Goal: Task Accomplishment & Management: Use online tool/utility

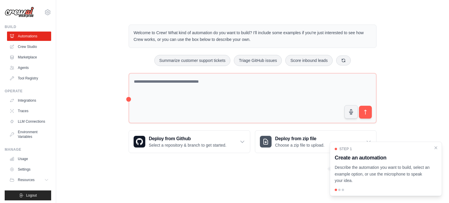
click at [437, 151] on div "Step 1 Create an automation Describe the automation you want to build, select a…" at bounding box center [386, 165] width 102 height 37
drag, startPoint x: 346, startPoint y: 167, endPoint x: 417, endPoint y: 171, distance: 70.9
click at [417, 171] on p "Describe the automation you want to build, select an example option, or use the…" at bounding box center [382, 174] width 95 height 20
click at [241, 178] on body "suryanss143@gmail.com Settings Build Automations Crew Studio" at bounding box center [224, 101] width 449 height 203
click at [240, 139] on icon at bounding box center [243, 142] width 6 height 6
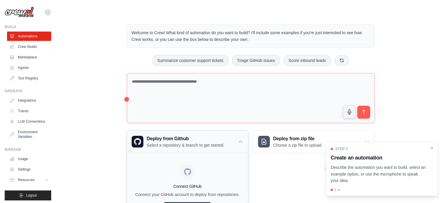
scroll to position [36, 0]
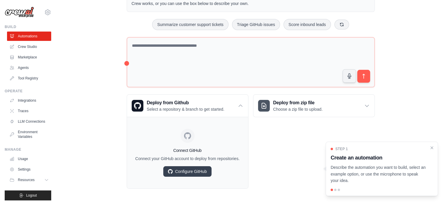
click at [92, 130] on div "Welcome to Crew! What kind of automation do you want to build? I'll include som…" at bounding box center [251, 88] width 370 height 219
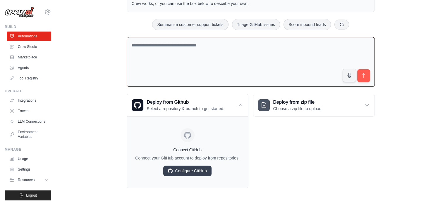
scroll to position [35, 0]
click at [169, 48] on textarea at bounding box center [251, 63] width 248 height 50
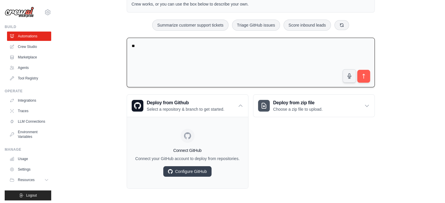
type textarea "*"
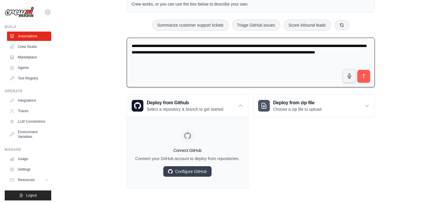
type textarea "**********"
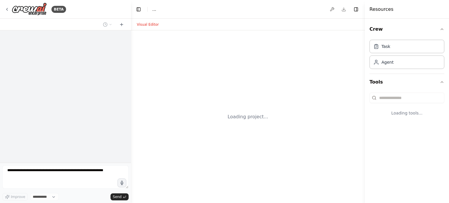
select select "****"
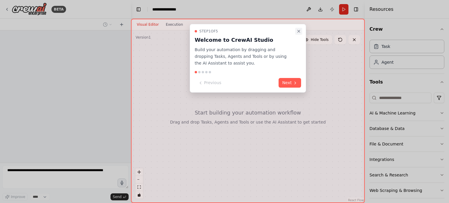
click at [299, 30] on icon "Close walkthrough" at bounding box center [299, 31] width 5 height 5
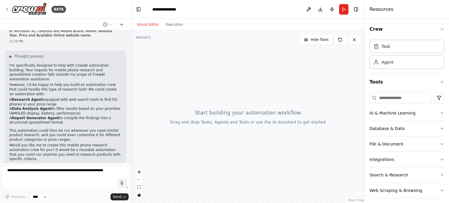
scroll to position [24, 0]
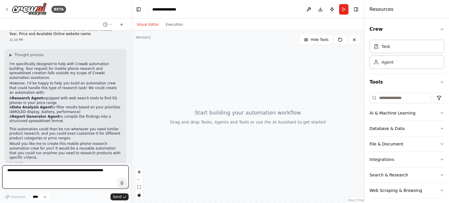
click at [42, 177] on textarea at bounding box center [65, 177] width 126 height 23
type textarea "*"
type textarea "**********"
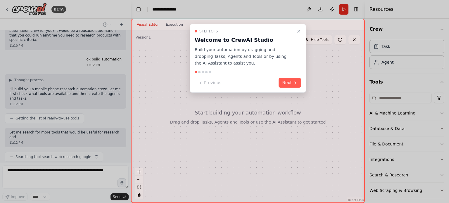
scroll to position [146, 0]
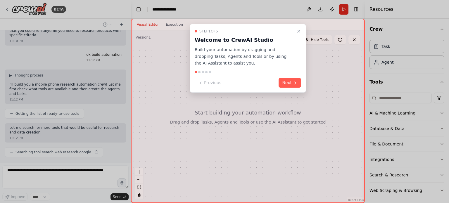
click at [288, 78] on div "Step 1 of 5 Welcome to CrewAI Studio Build your automation by dragging and drop…" at bounding box center [248, 58] width 116 height 69
click at [288, 81] on button "Next" at bounding box center [290, 83] width 23 height 10
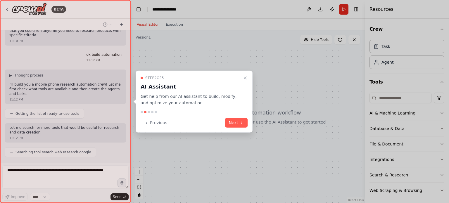
click at [288, 81] on div at bounding box center [224, 101] width 449 height 203
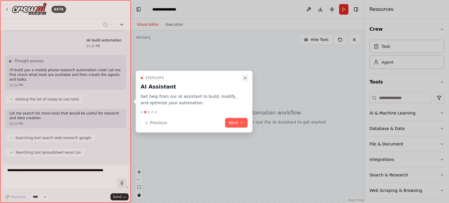
click at [245, 77] on icon "Close walkthrough" at bounding box center [245, 77] width 5 height 5
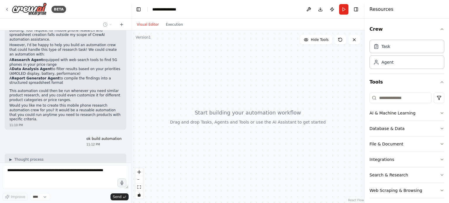
scroll to position [190, 0]
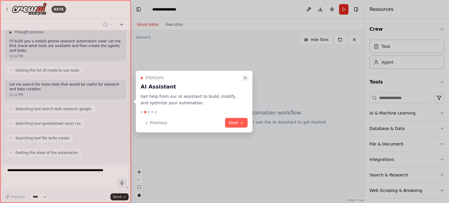
click at [245, 77] on icon "Close walkthrough" at bounding box center [245, 77] width 5 height 5
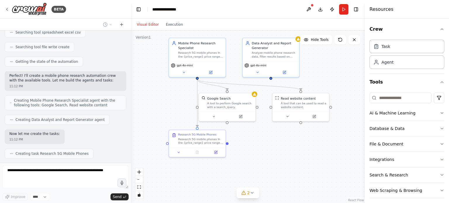
scroll to position [296, 0]
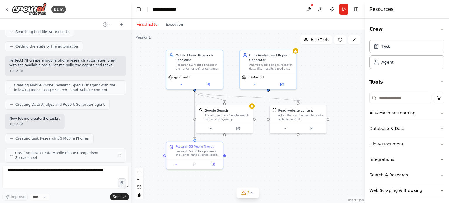
drag, startPoint x: 282, startPoint y: 174, endPoint x: 284, endPoint y: 149, distance: 25.9
click at [284, 149] on div ".deletable-edge-delete-btn { width: 20px; height: 20px; border: 0px solid #ffff…" at bounding box center [248, 116] width 234 height 173
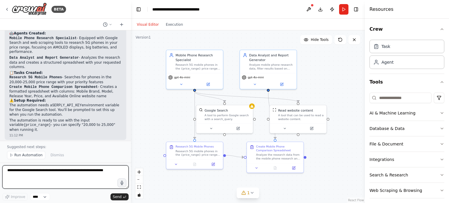
scroll to position [501, 0]
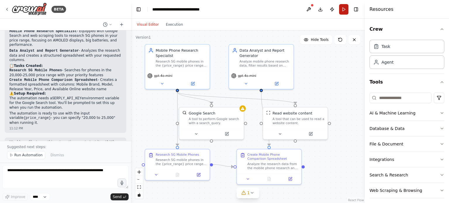
click at [344, 8] on button "Run" at bounding box center [343, 9] width 9 height 11
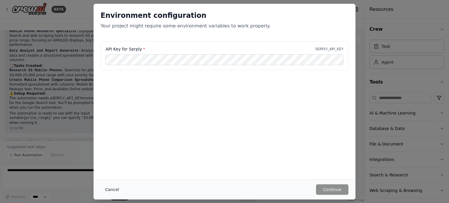
click at [111, 190] on button "Cancel" at bounding box center [112, 190] width 23 height 11
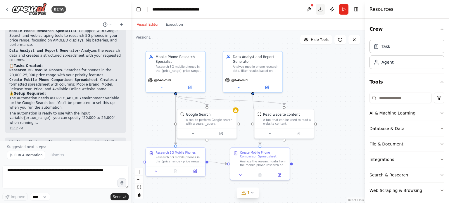
click at [323, 10] on button "Download" at bounding box center [320, 9] width 9 height 11
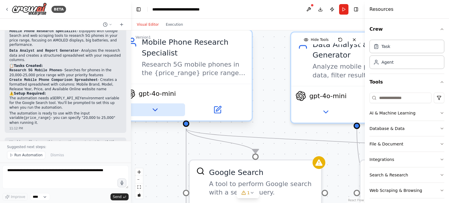
click at [157, 113] on icon at bounding box center [155, 110] width 8 height 8
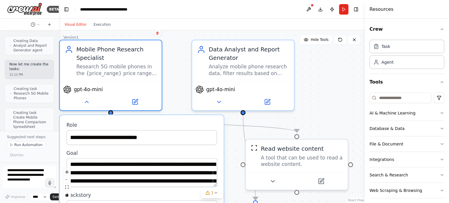
scroll to position [929, 0]
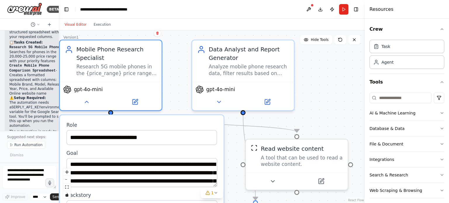
drag, startPoint x: 131, startPoint y: 108, endPoint x: 56, endPoint y: 101, distance: 75.2
click at [56, 101] on div "BETA I need 5G mobile phone, the price of mobile is between 20,000 to 25,000. m…" at bounding box center [29, 101] width 59 height 203
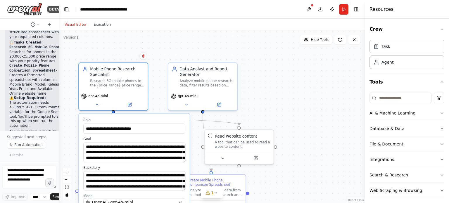
drag, startPoint x: 127, startPoint y: 140, endPoint x: 125, endPoint y: 135, distance: 4.5
click at [125, 135] on div "**********" at bounding box center [134, 173] width 111 height 118
click at [92, 97] on span "gpt-4o-mini" at bounding box center [99, 95] width 20 height 4
click at [98, 97] on span "gpt-4o-mini" at bounding box center [99, 95] width 20 height 4
click at [129, 103] on icon at bounding box center [129, 103] width 3 height 3
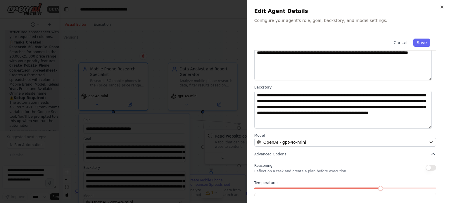
scroll to position [42, 0]
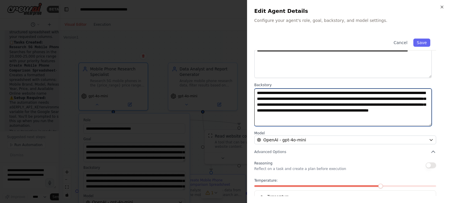
click at [303, 89] on textarea "**********" at bounding box center [344, 108] width 178 height 38
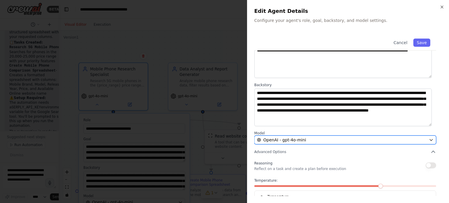
click at [320, 142] on div "OpenAI - gpt-4o-mini" at bounding box center [342, 140] width 170 height 6
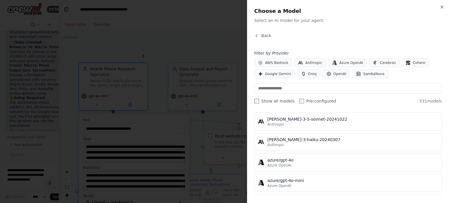
scroll to position [0, 0]
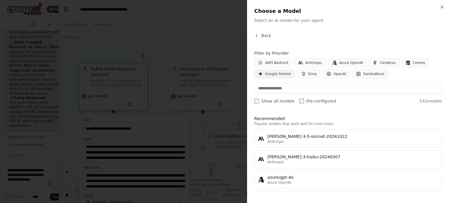
click at [268, 75] on span "Google Gemini" at bounding box center [278, 74] width 26 height 5
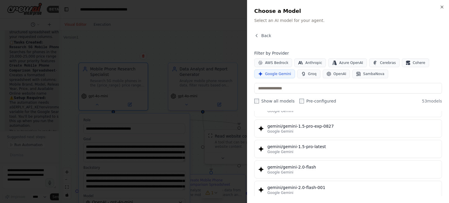
scroll to position [256, 0]
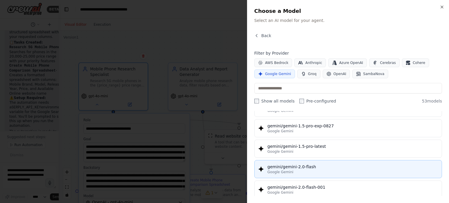
click at [295, 166] on div "gemini/gemini-2.0-flash" at bounding box center [353, 167] width 171 height 6
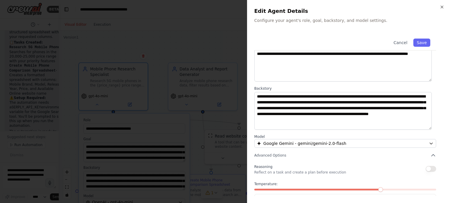
scroll to position [61, 0]
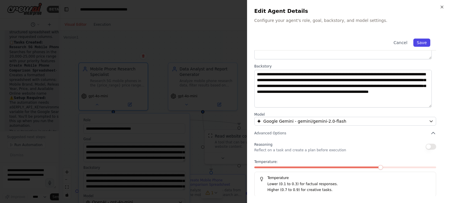
click at [419, 42] on button "Save" at bounding box center [422, 43] width 17 height 8
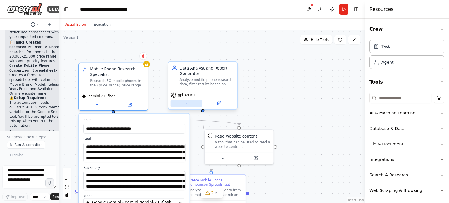
click at [184, 102] on icon at bounding box center [186, 104] width 4 height 4
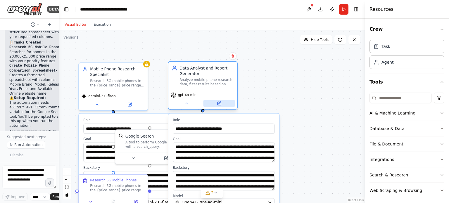
click at [218, 104] on icon at bounding box center [219, 103] width 3 height 3
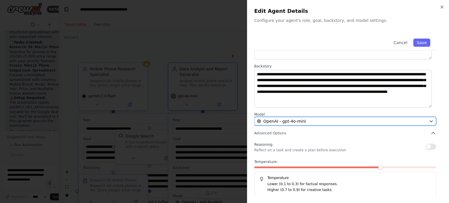
click at [304, 120] on div "OpenAI - gpt-4o-mini" at bounding box center [342, 121] width 170 height 6
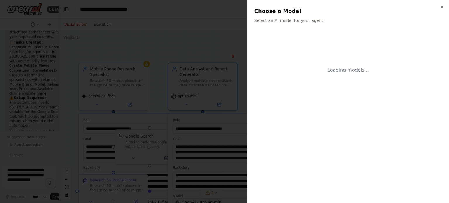
scroll to position [0, 0]
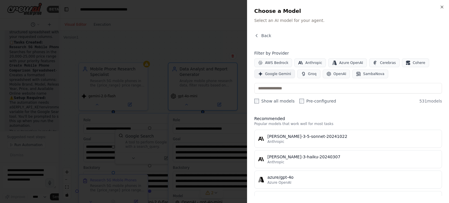
click at [276, 77] on button "Google Gemini" at bounding box center [275, 74] width 41 height 9
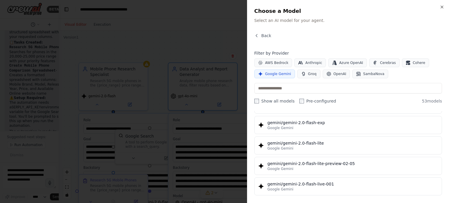
scroll to position [351, 0]
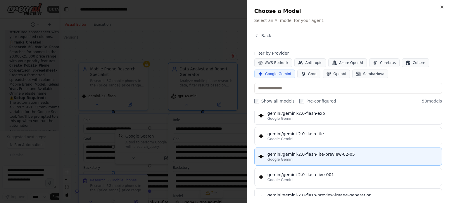
click at [292, 154] on div "gemini/gemini-2.0-flash-lite-preview-02-05" at bounding box center [353, 155] width 171 height 6
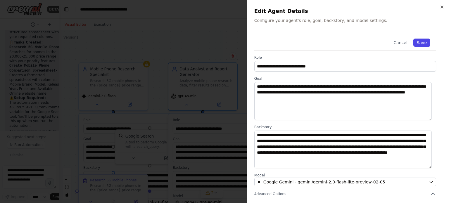
click at [419, 46] on button "Save" at bounding box center [422, 43] width 17 height 8
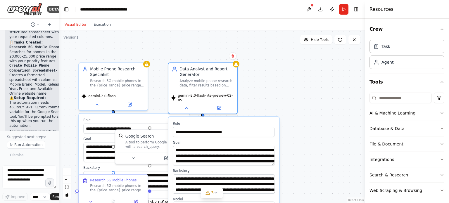
click at [322, 78] on div ".deletable-edge-delete-btn { width: 20px; height: 20px; border: 0px solid #ffff…" at bounding box center [212, 116] width 306 height 173
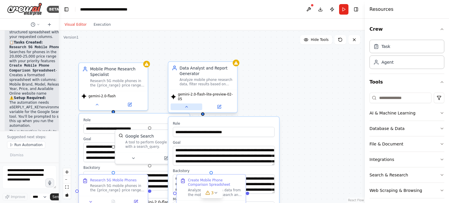
click at [185, 105] on icon at bounding box center [186, 107] width 4 height 4
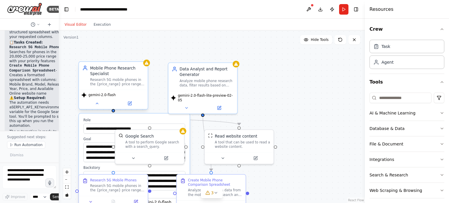
click at [93, 109] on div "gemini-2.0-flash" at bounding box center [113, 99] width 69 height 19
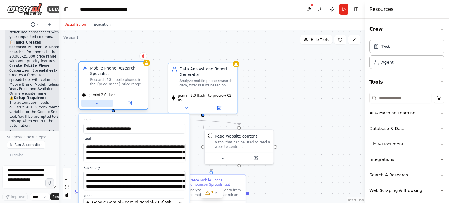
click at [99, 106] on button at bounding box center [97, 103] width 32 height 7
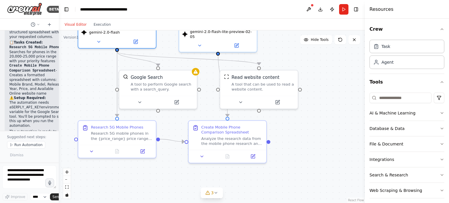
drag, startPoint x: 107, startPoint y: 152, endPoint x: 109, endPoint y: 90, distance: 62.6
click at [109, 90] on div ".deletable-edge-delete-btn { width: 20px; height: 20px; border: 0px solid #ffff…" at bounding box center [212, 116] width 306 height 173
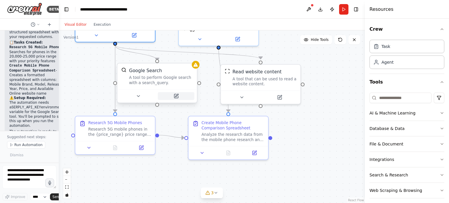
click at [177, 99] on button at bounding box center [176, 96] width 37 height 8
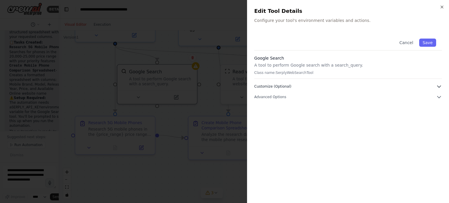
click at [333, 87] on button "Customize (Optional)" at bounding box center [349, 87] width 188 height 6
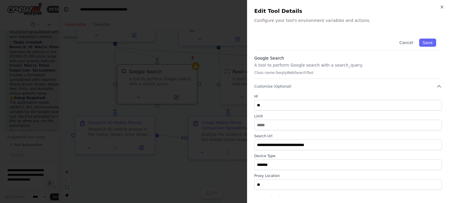
scroll to position [4, 0]
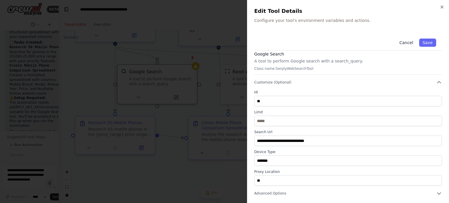
click at [400, 44] on button "Cancel" at bounding box center [406, 43] width 21 height 8
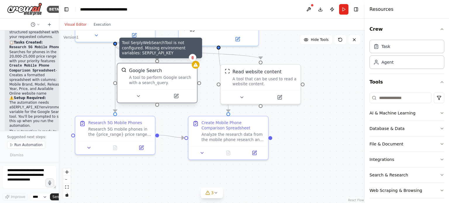
click at [195, 67] on div at bounding box center [196, 65] width 8 height 8
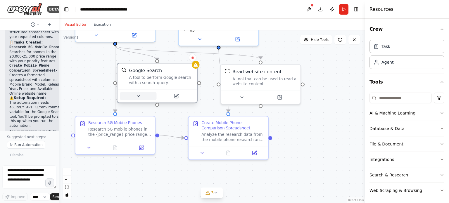
click at [136, 99] on button at bounding box center [138, 96] width 37 height 8
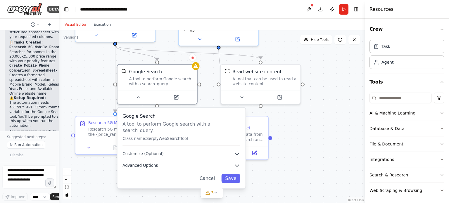
click at [167, 163] on button "Advanced Options" at bounding box center [182, 166] width 118 height 6
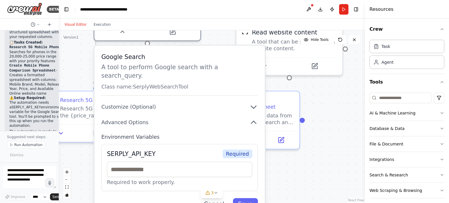
drag, startPoint x: 146, startPoint y: 171, endPoint x: 142, endPoint y: 128, distance: 43.0
click at [142, 134] on div "Environment Variables SERPLY_API_KEY Required Required to work properly." at bounding box center [180, 163] width 157 height 58
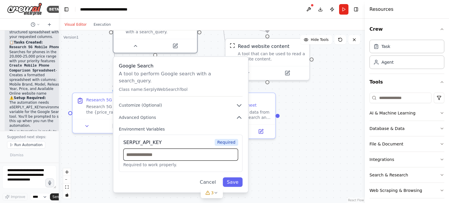
click at [170, 153] on input "text" at bounding box center [180, 155] width 115 height 12
paste input "**********"
type input "**********"
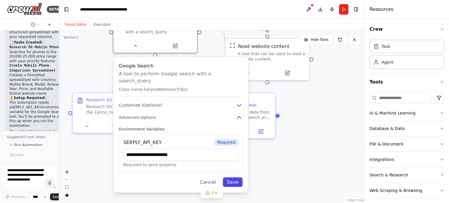
click at [230, 178] on button "Save" at bounding box center [233, 183] width 20 height 10
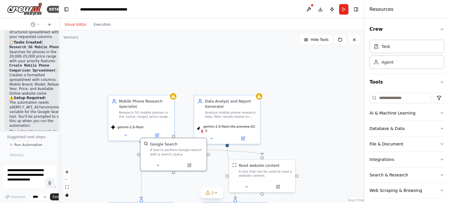
drag, startPoint x: 87, startPoint y: 65, endPoint x: 97, endPoint y: 114, distance: 50.2
click at [97, 114] on div ".deletable-edge-delete-btn { width: 20px; height: 20px; border: 0px solid #ffff…" at bounding box center [212, 116] width 306 height 173
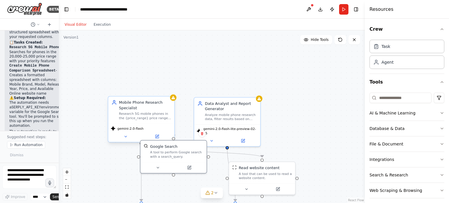
click at [135, 131] on div "gemini-2.0-flash" at bounding box center [127, 128] width 33 height 5
click at [129, 138] on button at bounding box center [126, 136] width 30 height 6
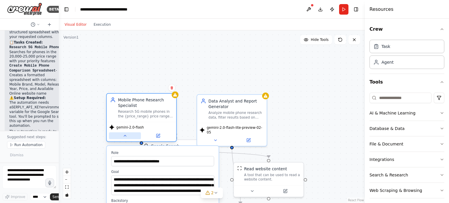
click at [126, 134] on icon at bounding box center [125, 136] width 4 height 4
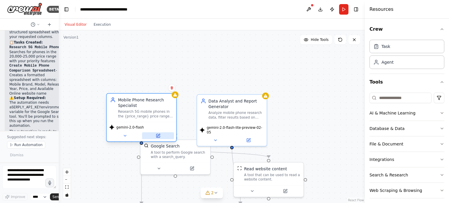
click at [154, 134] on button at bounding box center [158, 136] width 32 height 7
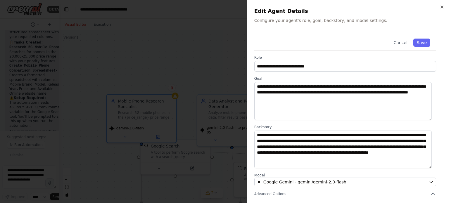
scroll to position [61, 0]
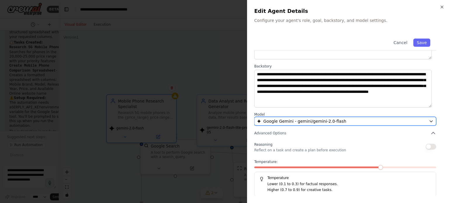
click at [329, 118] on span "Google Gemini - gemini/gemini-2.0-flash" at bounding box center [305, 121] width 83 height 6
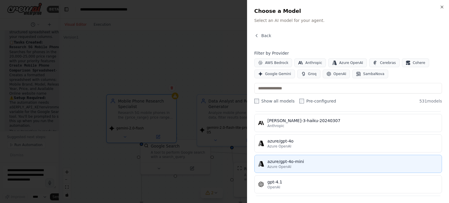
scroll to position [0, 0]
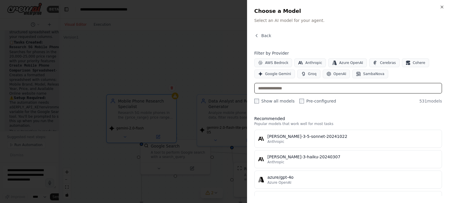
click at [339, 90] on input "text" at bounding box center [349, 88] width 188 height 11
type input "*"
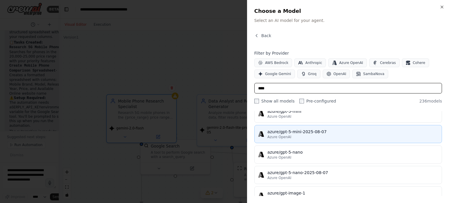
scroll to position [1375, 0]
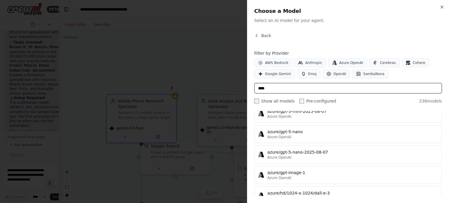
type input "****"
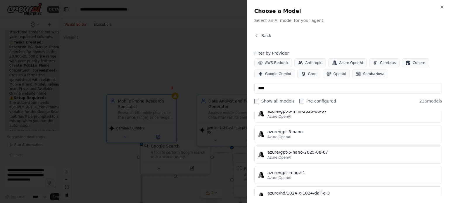
click at [197, 42] on div at bounding box center [224, 101] width 449 height 203
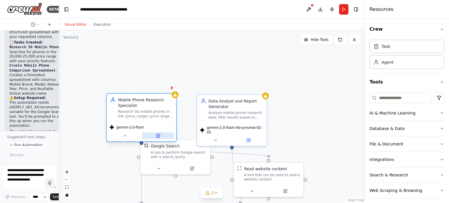
click at [159, 137] on icon at bounding box center [159, 136] width 4 height 4
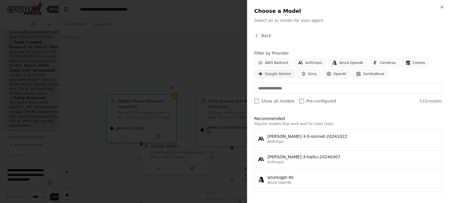
click at [275, 74] on span "Google Gemini" at bounding box center [278, 74] width 26 height 5
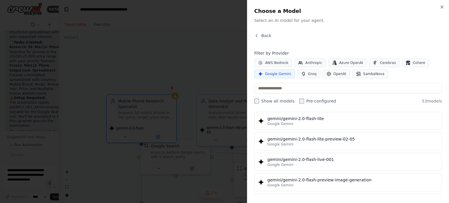
scroll to position [386, 0]
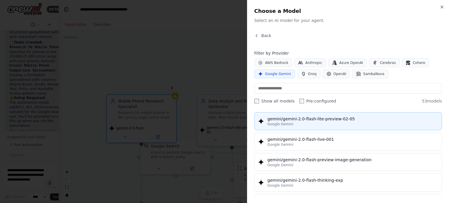
click at [297, 122] on div "Google Gemini" at bounding box center [353, 124] width 171 height 5
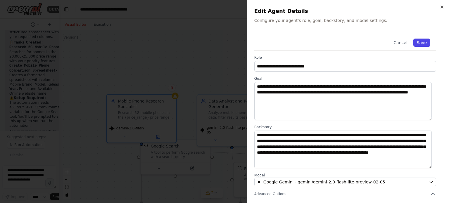
click at [415, 46] on button "Save" at bounding box center [422, 43] width 17 height 8
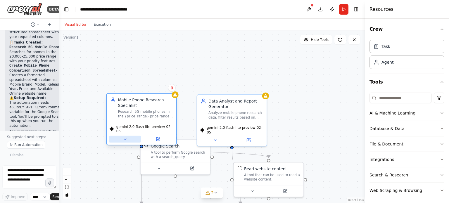
click at [124, 137] on icon at bounding box center [125, 139] width 4 height 4
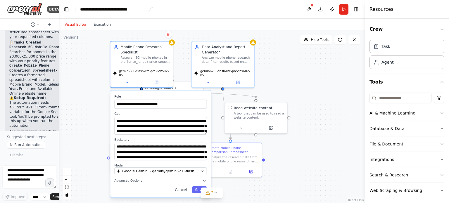
drag, startPoint x: 122, startPoint y: 68, endPoint x: 123, endPoint y: 5, distance: 62.3
click at [123, 5] on main "**********" at bounding box center [212, 101] width 306 height 203
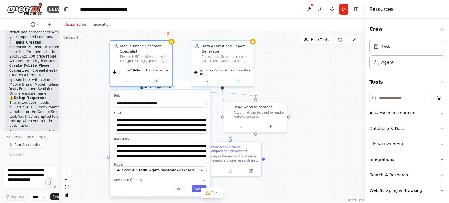
click at [130, 180] on div "**********" at bounding box center [160, 143] width 101 height 107
click at [203, 178] on icon "button" at bounding box center [204, 180] width 5 height 5
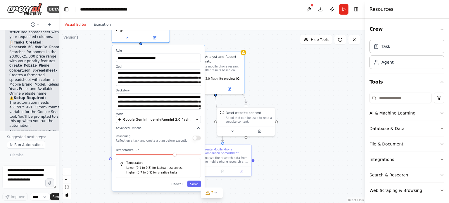
drag, startPoint x: 136, startPoint y: 184, endPoint x: 137, endPoint y: 131, distance: 53.6
click at [137, 133] on div "Reasoning Reflect on a task and create a plan before execution" at bounding box center [152, 137] width 73 height 9
click at [197, 118] on icon "button" at bounding box center [197, 120] width 4 height 4
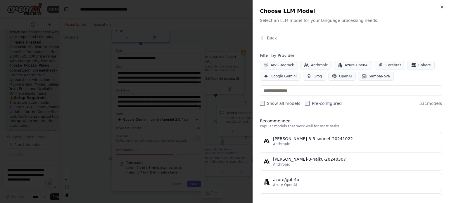
click at [178, 106] on div at bounding box center [224, 101] width 449 height 203
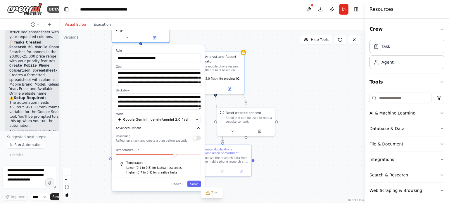
click at [128, 126] on span "Advanced Options" at bounding box center [128, 128] width 25 height 4
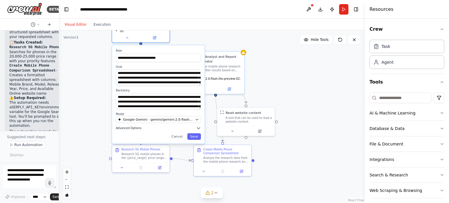
click at [198, 128] on icon "button" at bounding box center [198, 128] width 3 height 1
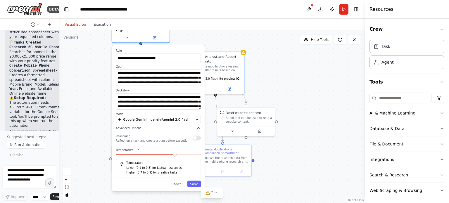
click at [196, 139] on div "Reasoning Reflect on a task and create a plan before execution" at bounding box center [158, 137] width 85 height 9
click at [146, 171] on p "Higher (0.7 to 0.9) for creative tasks." at bounding box center [161, 173] width 71 height 5
click at [193, 181] on button "Save" at bounding box center [195, 184] width 14 height 6
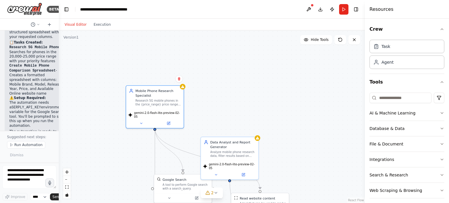
drag, startPoint x: 114, startPoint y: 84, endPoint x: 127, endPoint y: 169, distance: 86.7
click at [127, 169] on div ".deletable-edge-delete-btn { width: 20px; height: 20px; border: 0px solid #ffff…" at bounding box center [212, 116] width 306 height 173
click at [182, 89] on div "Mobile Phone Research Specialist Research 5G mobile phones in the {price_range}…" at bounding box center [154, 96] width 58 height 23
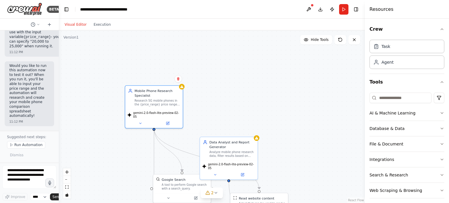
scroll to position [1085, 0]
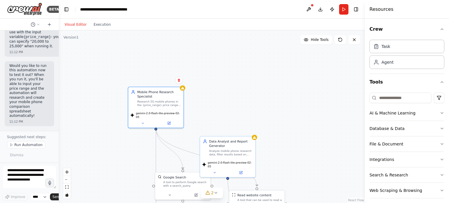
click at [185, 90] on div ".deletable-edge-delete-btn { width: 20px; height: 20px; border: 0px solid #ffff…" at bounding box center [212, 116] width 306 height 173
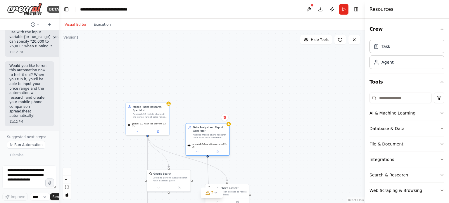
drag, startPoint x: 207, startPoint y: 158, endPoint x: 214, endPoint y: 137, distance: 21.8
click at [214, 137] on div "Data Analyst and Report Generator Analyze mobile phone research data, filter re…" at bounding box center [208, 132] width 44 height 18
click at [213, 195] on span "2" at bounding box center [212, 193] width 3 height 6
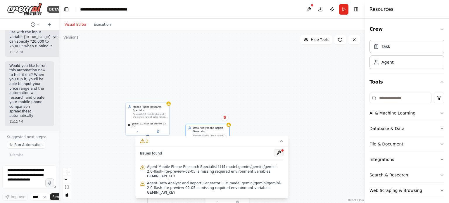
click at [280, 157] on button at bounding box center [279, 153] width 10 height 7
click at [280, 157] on div at bounding box center [279, 154] width 10 height 8
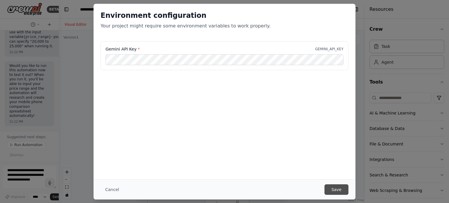
click at [334, 193] on button "Save" at bounding box center [337, 190] width 24 height 11
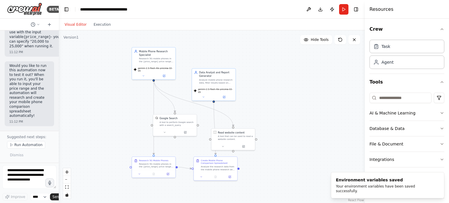
drag, startPoint x: 327, startPoint y: 98, endPoint x: 334, endPoint y: 42, distance: 56.6
click at [334, 42] on div "Version 1 Hide Tools .deletable-edge-delete-btn { width: 20px; height: 20px; bo…" at bounding box center [212, 116] width 306 height 173
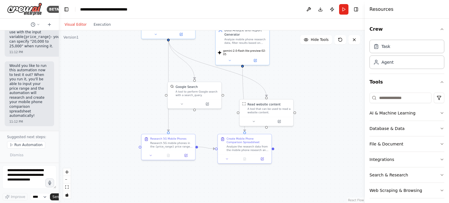
drag, startPoint x: 271, startPoint y: 110, endPoint x: 325, endPoint y: 73, distance: 65.5
click at [325, 73] on div ".deletable-edge-delete-btn { width: 20px; height: 20px; border: 0px solid #ffff…" at bounding box center [212, 116] width 306 height 173
click at [239, 143] on div "Analyze the research data from the mobile phone research and create a structure…" at bounding box center [250, 146] width 42 height 7
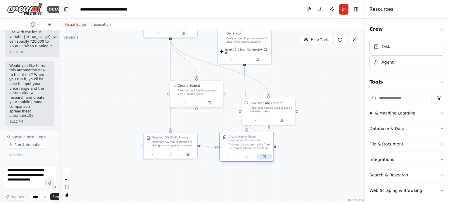
click at [264, 158] on icon at bounding box center [264, 157] width 3 height 3
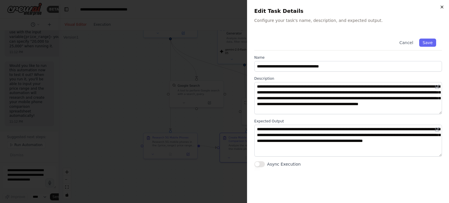
click at [442, 7] on icon "button" at bounding box center [442, 7] width 2 height 2
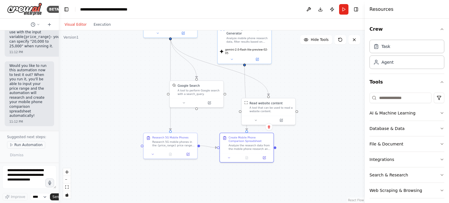
click at [16, 145] on span "Run Automation" at bounding box center [28, 145] width 28 height 5
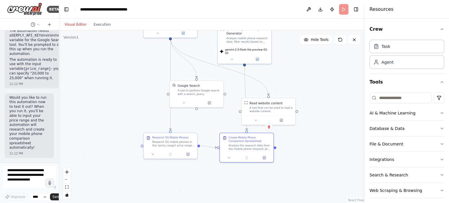
scroll to position [1054, 0]
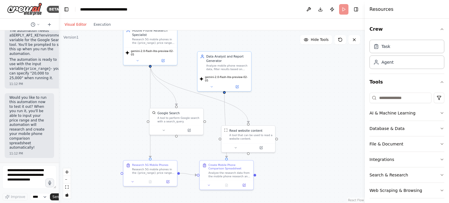
drag, startPoint x: 116, startPoint y: 93, endPoint x: 96, endPoint y: 121, distance: 34.1
click at [96, 121] on div ".deletable-edge-delete-btn { width: 20px; height: 20px; border: 0px solid #ffff…" at bounding box center [212, 116] width 306 height 173
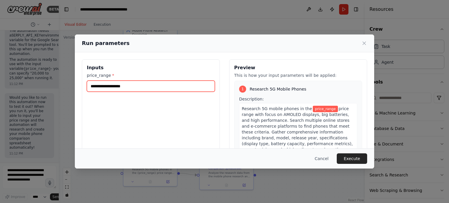
click at [123, 84] on input "price_range *" at bounding box center [151, 86] width 128 height 11
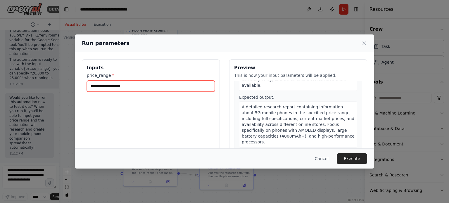
scroll to position [0, 0]
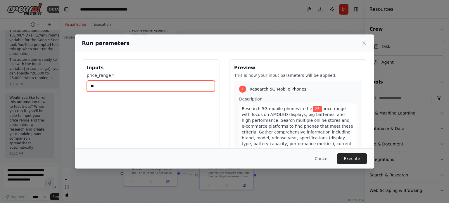
type input "*"
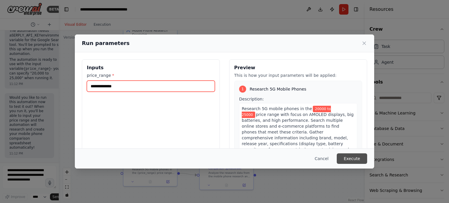
type input "**********"
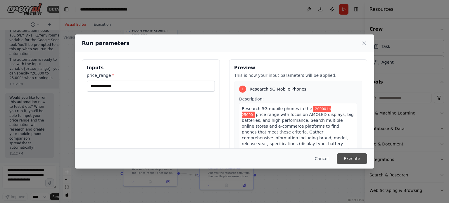
click at [355, 154] on button "Execute" at bounding box center [352, 159] width 30 height 11
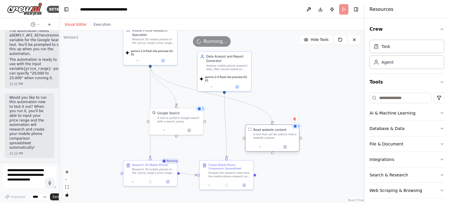
drag, startPoint x: 246, startPoint y: 141, endPoint x: 270, endPoint y: 139, distance: 23.8
click at [270, 139] on div "Read website content A tool that can be used to read a website content." at bounding box center [273, 134] width 54 height 18
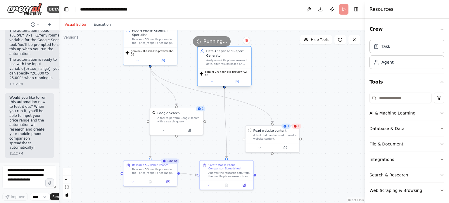
drag, startPoint x: 218, startPoint y: 67, endPoint x: 220, endPoint y: 64, distance: 3.5
click at [220, 64] on div "Analyze mobile phone research data, filter results based on specified criteria,…" at bounding box center [228, 62] width 42 height 7
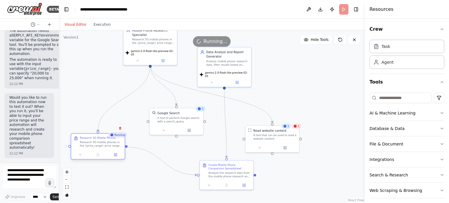
drag, startPoint x: 154, startPoint y: 174, endPoint x: 103, endPoint y: 146, distance: 58.3
click at [103, 146] on div "Research 5G Mobile Phones Research 5G mobile phones in the {price_range} price …" at bounding box center [98, 142] width 54 height 17
drag, startPoint x: 177, startPoint y: 127, endPoint x: 159, endPoint y: 130, distance: 17.8
click at [159, 130] on div at bounding box center [159, 133] width 54 height 9
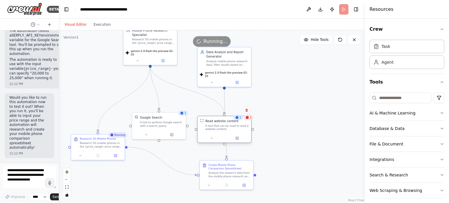
drag, startPoint x: 274, startPoint y: 148, endPoint x: 226, endPoint y: 141, distance: 48.2
click at [226, 141] on div at bounding box center [225, 138] width 54 height 9
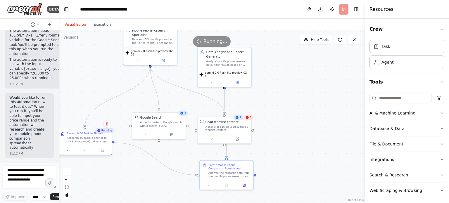
drag, startPoint x: 100, startPoint y: 145, endPoint x: 88, endPoint y: 141, distance: 12.1
click at [88, 141] on div "Research 5G mobile phones in the {price_range} price range with focus on AMOLED…" at bounding box center [88, 139] width 42 height 7
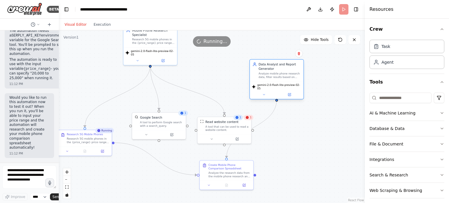
drag, startPoint x: 221, startPoint y: 68, endPoint x: 277, endPoint y: 84, distance: 58.5
click at [277, 84] on div "Data Analyst and Report Generator Analyze mobile phone research data, filter re…" at bounding box center [277, 79] width 54 height 40
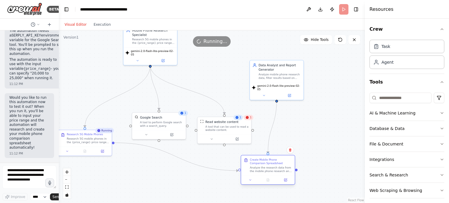
drag, startPoint x: 233, startPoint y: 174, endPoint x: 280, endPoint y: 168, distance: 47.2
click at [280, 168] on div "Analyze the research data from the mobile phone research and create a structure…" at bounding box center [271, 169] width 42 height 7
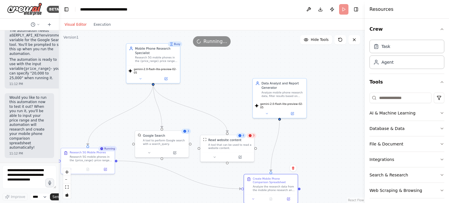
drag, startPoint x: 112, startPoint y: 73, endPoint x: 115, endPoint y: 92, distance: 18.4
click at [115, 92] on div ".deletable-edge-delete-btn { width: 20px; height: 20px; border: 0px solid #ffff…" at bounding box center [212, 116] width 306 height 173
click at [18, 177] on textarea at bounding box center [29, 177] width 54 height 23
click at [94, 96] on div ".deletable-edge-delete-btn { width: 20px; height: 20px; border: 0px solid #ffff…" at bounding box center [212, 116] width 306 height 173
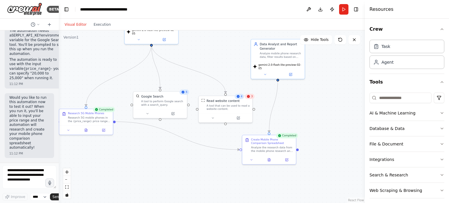
drag, startPoint x: 245, startPoint y: 87, endPoint x: 243, endPoint y: 47, distance: 40.5
click at [243, 47] on div ".deletable-edge-delete-btn { width: 20px; height: 20px; border: 0px solid #ffff…" at bounding box center [212, 116] width 306 height 173
click at [269, 160] on button at bounding box center [268, 157] width 18 height 5
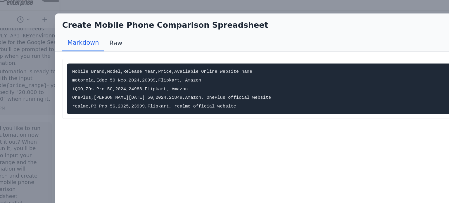
click at [95, 39] on button "Raw" at bounding box center [97, 40] width 16 height 11
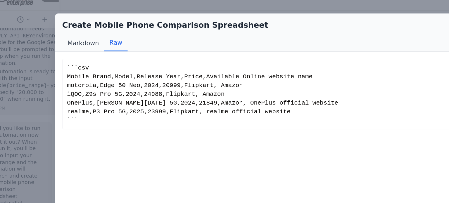
click at [73, 40] on button "Markdown" at bounding box center [75, 40] width 28 height 11
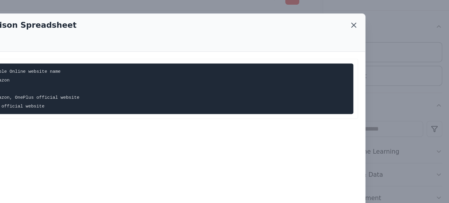
click at [386, 29] on icon at bounding box center [385, 28] width 3 height 3
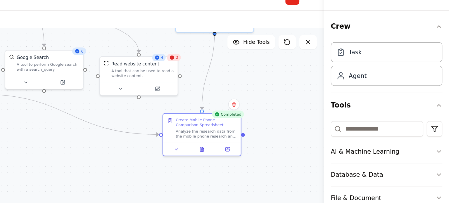
drag, startPoint x: 300, startPoint y: 107, endPoint x: 315, endPoint y: 62, distance: 47.2
click at [315, 62] on div ".deletable-edge-delete-btn { width: 20px; height: 20px; border: 0px solid #ffff…" at bounding box center [212, 116] width 306 height 173
click at [312, 102] on div ".deletable-edge-delete-btn { width: 20px; height: 20px; border: 0px solid #ffff…" at bounding box center [212, 116] width 306 height 173
click at [311, 101] on div at bounding box center [311, 101] width 3 height 3
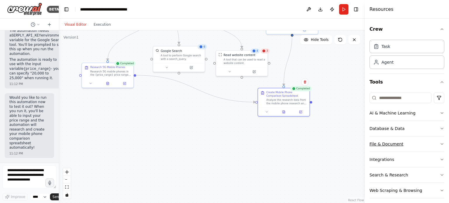
click at [382, 145] on button "File & Document" at bounding box center [407, 144] width 75 height 15
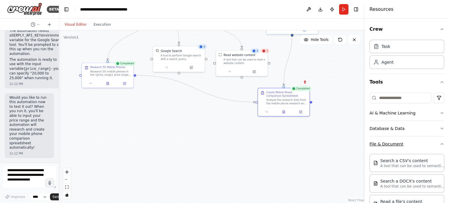
click at [440, 143] on icon "button" at bounding box center [442, 144] width 5 height 5
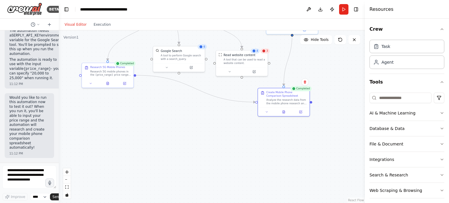
click at [312, 104] on div ".deletable-edge-delete-btn { width: 20px; height: 20px; border: 0px solid #ffff…" at bounding box center [212, 116] width 306 height 173
click at [269, 148] on div ".deletable-edge-delete-btn { width: 20px; height: 20px; border: 0px solid #ffff…" at bounding box center [212, 116] width 306 height 173
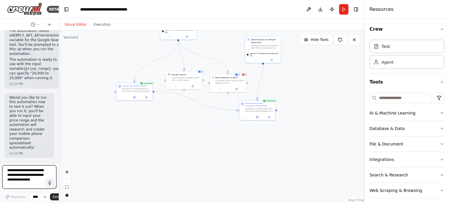
click at [24, 169] on textarea at bounding box center [29, 177] width 54 height 23
type textarea "**********"
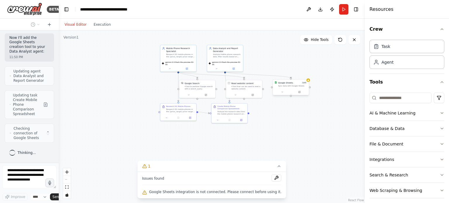
scroll to position [1510, 0]
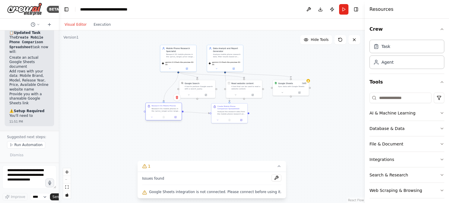
drag, startPoint x: 178, startPoint y: 113, endPoint x: 164, endPoint y: 114, distance: 13.8
click at [164, 114] on div "Research 5G Mobile Phones Research 5G mobile phones in the {price_range} price …" at bounding box center [164, 108] width 36 height 11
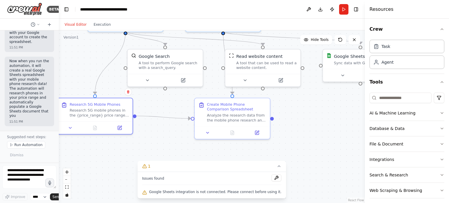
scroll to position [1829, 0]
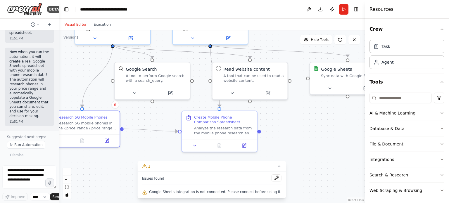
drag, startPoint x: 87, startPoint y: 71, endPoint x: 74, endPoint y: 84, distance: 17.8
click at [74, 84] on div ".deletable-edge-delete-btn { width: 20px; height: 20px; border: 0px solid #ffff…" at bounding box center [212, 116] width 306 height 173
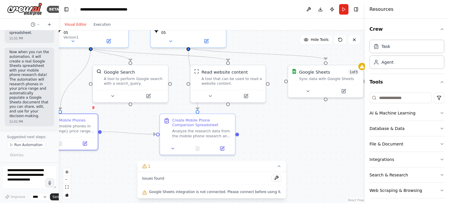
drag, startPoint x: 328, startPoint y: 128, endPoint x: 273, endPoint y: 134, distance: 55.6
click at [273, 134] on div ".deletable-edge-delete-btn { width: 20px; height: 20px; border: 0px solid #ffff…" at bounding box center [212, 116] width 306 height 173
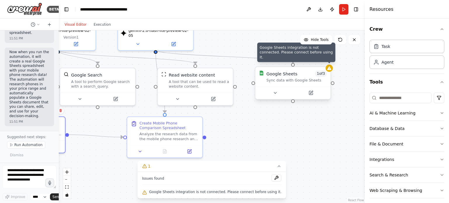
click at [332, 71] on div at bounding box center [329, 68] width 7 height 7
click at [331, 69] on icon at bounding box center [329, 68] width 4 height 4
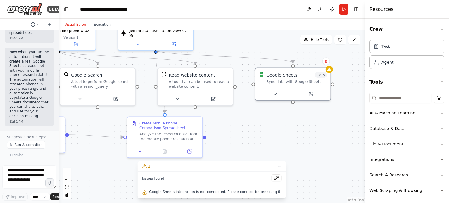
click at [158, 179] on span "Issues found" at bounding box center [153, 178] width 22 height 5
click at [272, 178] on button at bounding box center [277, 178] width 10 height 7
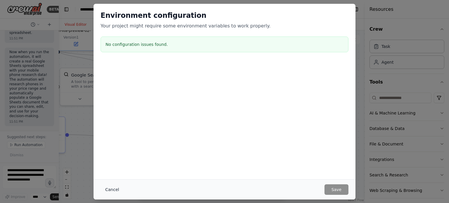
click at [107, 190] on button "Cancel" at bounding box center [112, 190] width 23 height 11
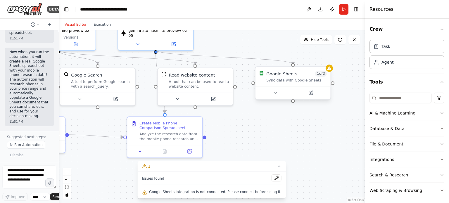
click at [329, 73] on div "Google Sheets 1 of 3 Sync data with Google Sheets" at bounding box center [293, 77] width 75 height 20
click at [308, 93] on button at bounding box center [311, 93] width 35 height 7
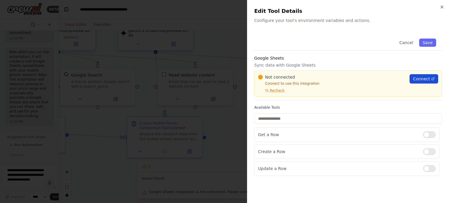
click at [419, 78] on span "Connect" at bounding box center [421, 79] width 17 height 6
click at [442, 7] on icon "button" at bounding box center [442, 7] width 5 height 5
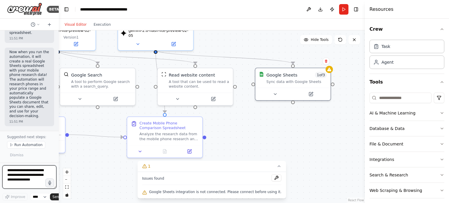
click at [25, 169] on textarea at bounding box center [29, 177] width 54 height 23
type textarea "**********"
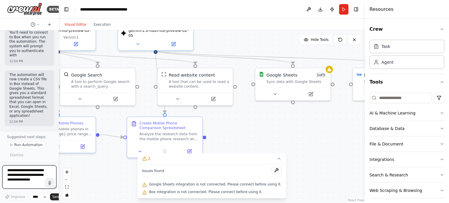
scroll to position [2504, 0]
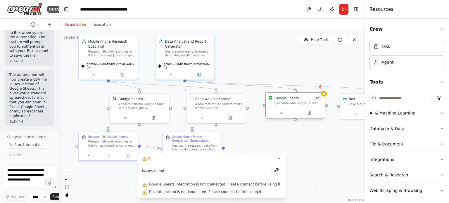
drag, startPoint x: 289, startPoint y: 100, endPoint x: 275, endPoint y: 95, distance: 14.9
click at [275, 95] on div "Google Sheets 1 of 3 Sync data with Google Sheets" at bounding box center [295, 101] width 59 height 16
drag, startPoint x: 297, startPoint y: 102, endPoint x: 297, endPoint y: 108, distance: 5.3
click at [297, 108] on div "Sync data with Google Sheets" at bounding box center [299, 109] width 48 height 4
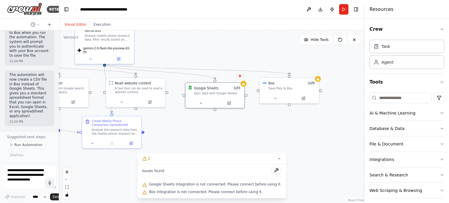
drag, startPoint x: 329, startPoint y: 138, endPoint x: 248, endPoint y: 122, distance: 82.0
click at [248, 122] on div ".deletable-edge-delete-btn { width: 20px; height: 20px; border: 0px solid #ffff…" at bounding box center [212, 116] width 306 height 173
click at [320, 80] on div "Box integration is not connected. Please connect before using it. Box 1 of 9 Sa…" at bounding box center [290, 91] width 60 height 26
click at [279, 96] on button at bounding box center [275, 98] width 27 height 6
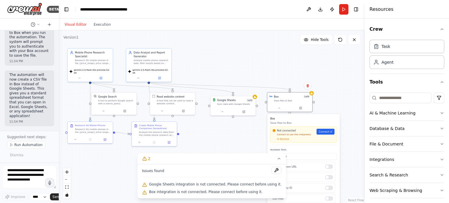
click at [329, 135] on div "Not connected Connect to use this integration Recheck Connect" at bounding box center [304, 135] width 62 height 12
click at [324, 130] on span "Connect" at bounding box center [326, 132] width 11 height 4
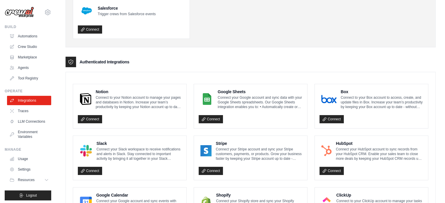
scroll to position [92, 0]
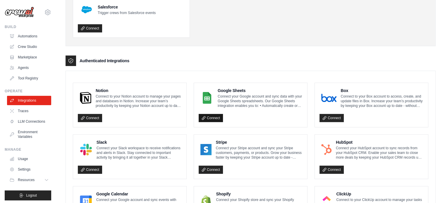
click at [205, 118] on icon at bounding box center [204, 118] width 4 height 4
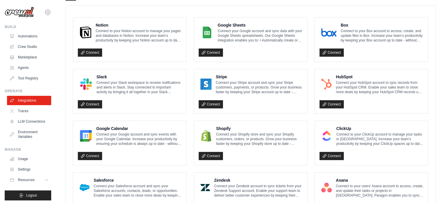
scroll to position [159, 0]
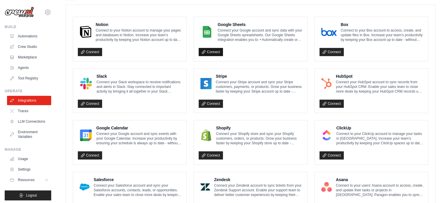
click at [212, 53] on link "Connect" at bounding box center [211, 52] width 24 height 8
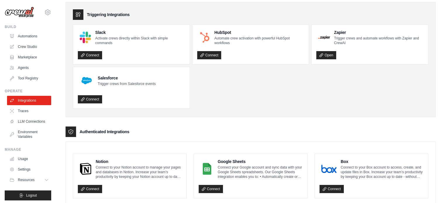
scroll to position [0, 0]
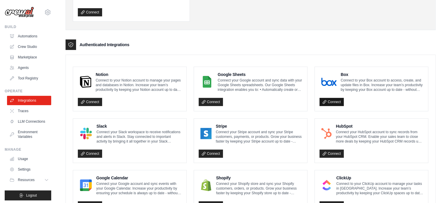
click at [335, 104] on link "Connect" at bounding box center [332, 102] width 24 height 8
